Goal: Task Accomplishment & Management: Manage account settings

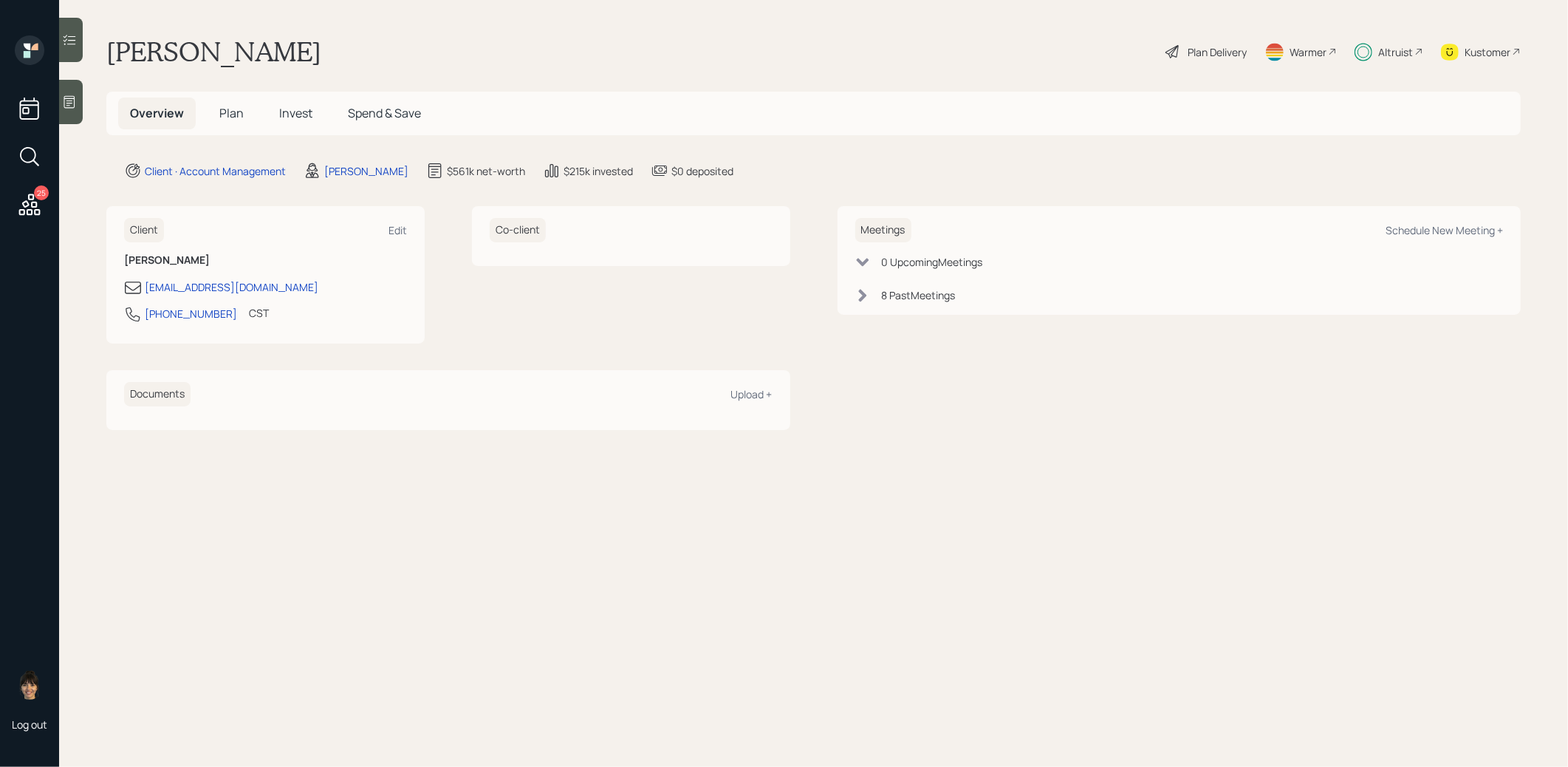
click at [296, 116] on span "Invest" at bounding box center [296, 112] width 34 height 16
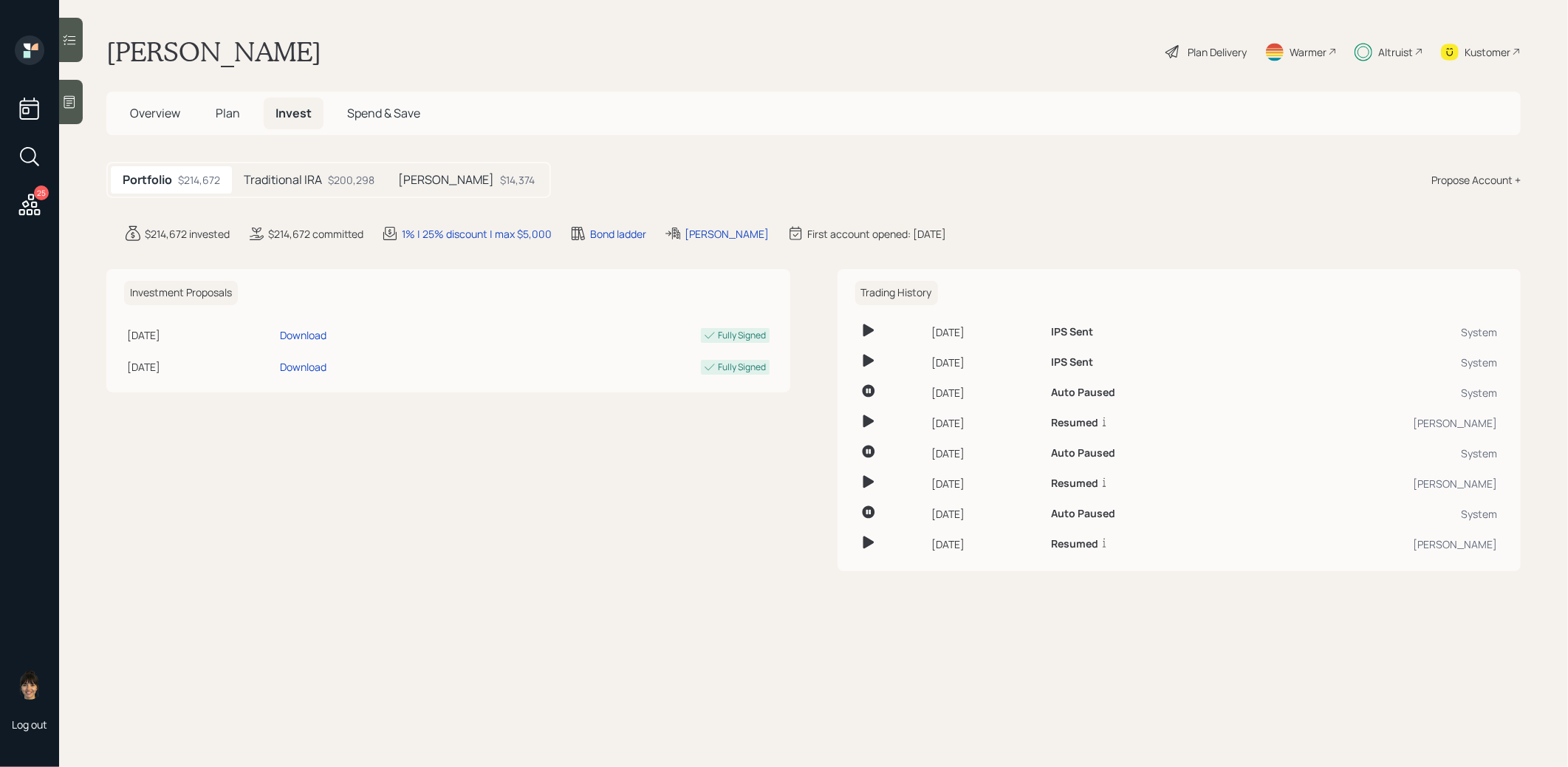
click at [318, 181] on h5 "Traditional IRA" at bounding box center [282, 180] width 78 height 14
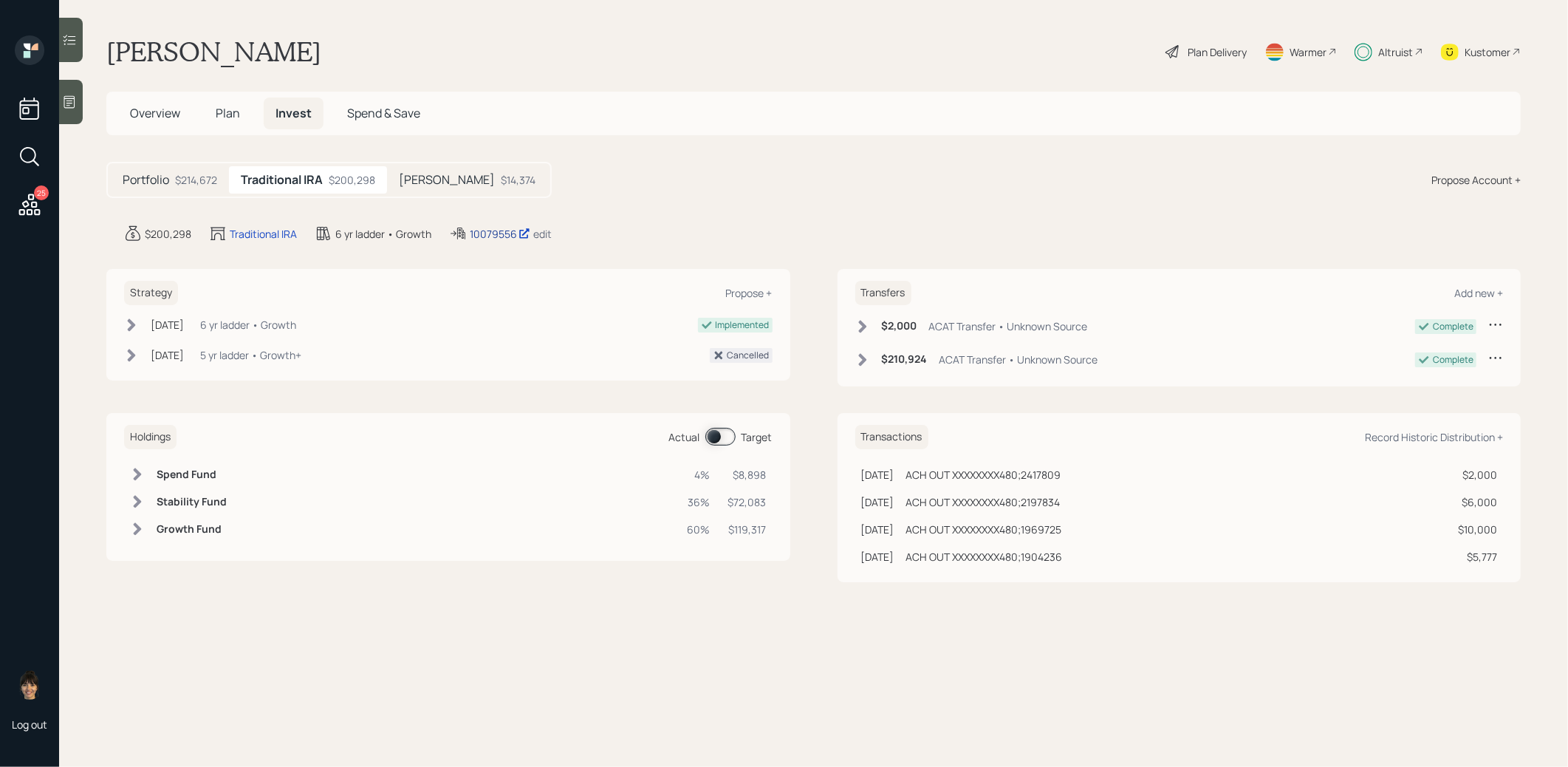
click at [494, 231] on div "10079556" at bounding box center [500, 234] width 61 height 15
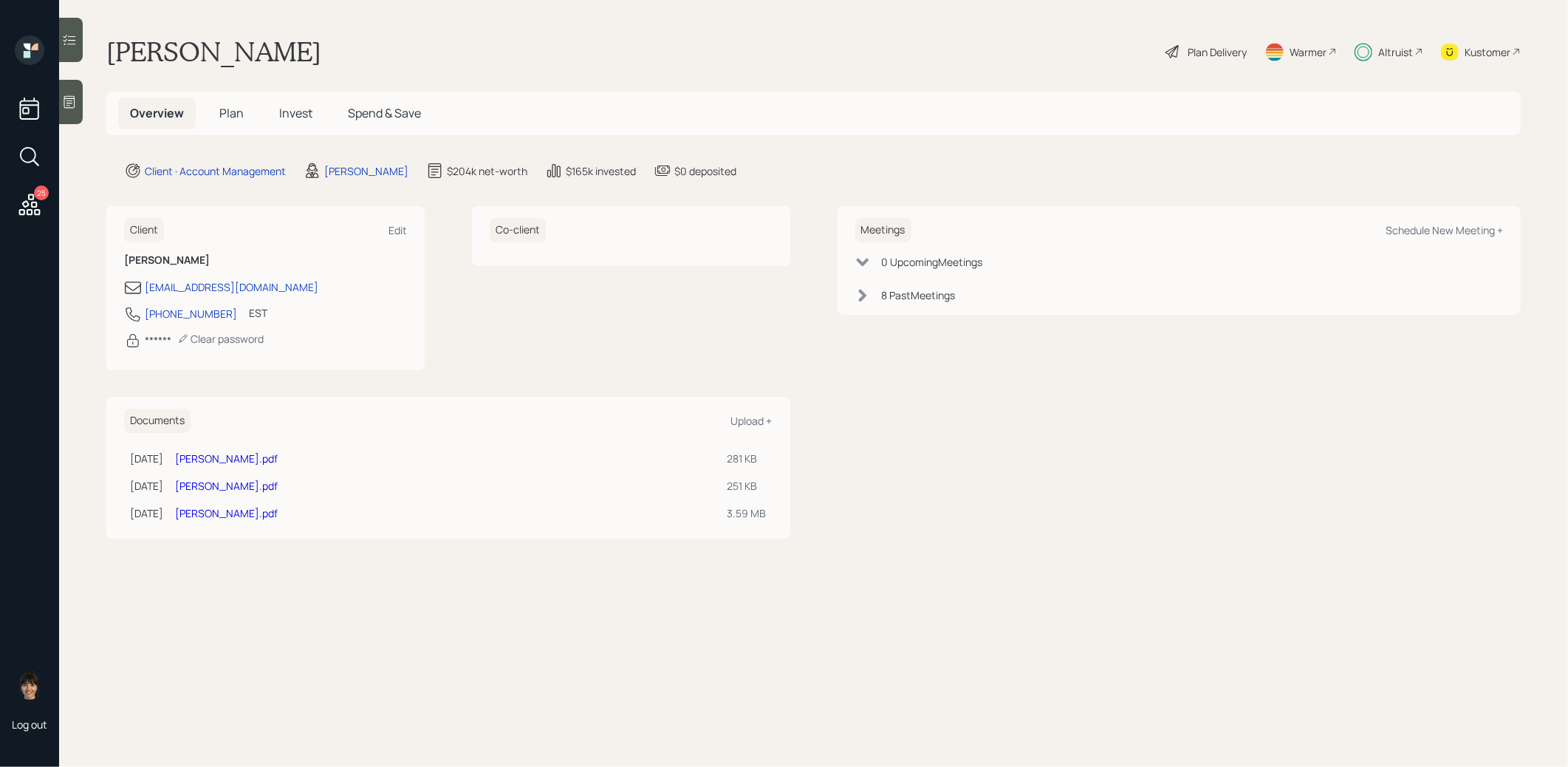
click at [229, 115] on span "Plan" at bounding box center [231, 112] width 24 height 16
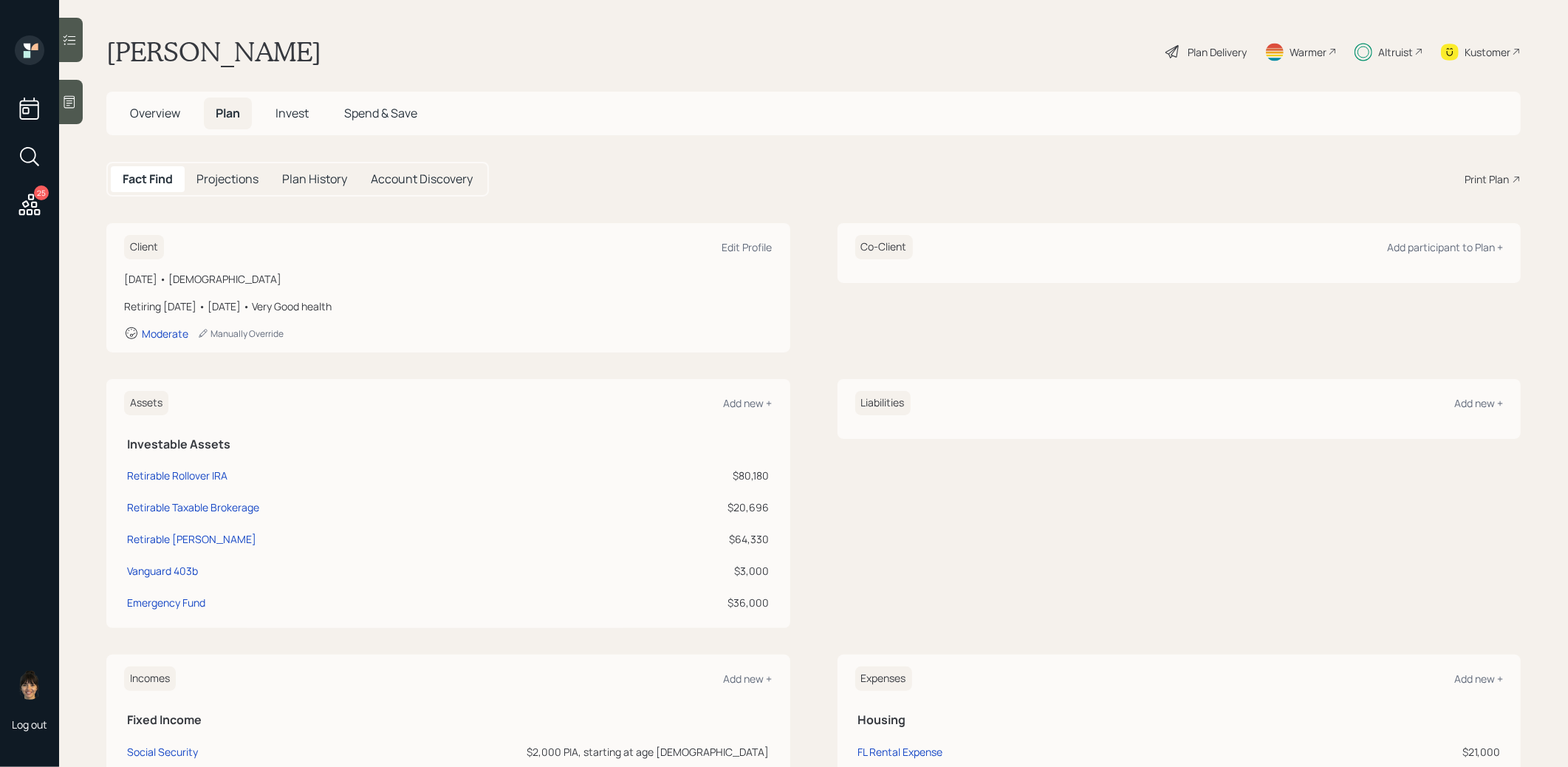
click at [297, 107] on span "Invest" at bounding box center [292, 112] width 34 height 16
